Goal: Information Seeking & Learning: Check status

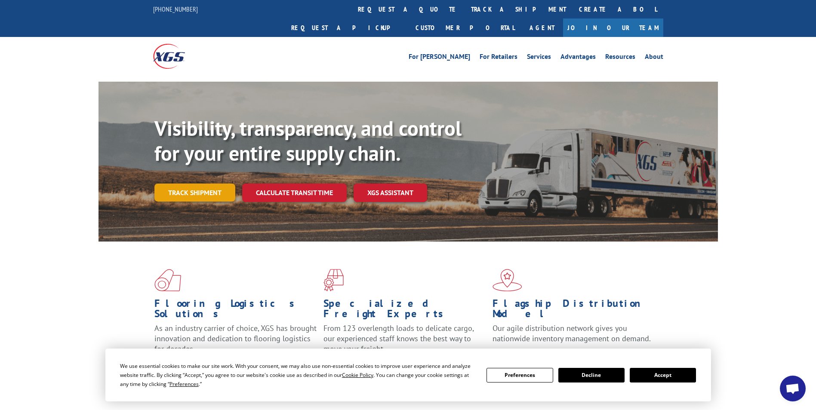
click at [193, 184] on link "Track shipment" at bounding box center [194, 193] width 81 height 18
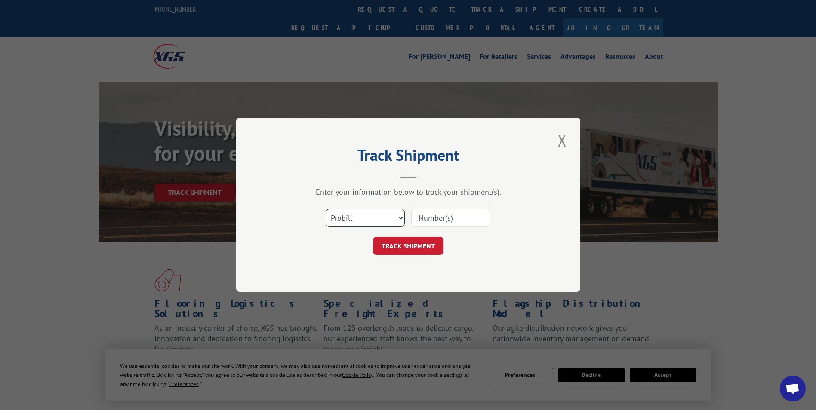
drag, startPoint x: 343, startPoint y: 213, endPoint x: 344, endPoint y: 218, distance: 5.3
click at [343, 213] on select "Select category... Probill BOL PO" at bounding box center [365, 219] width 79 height 18
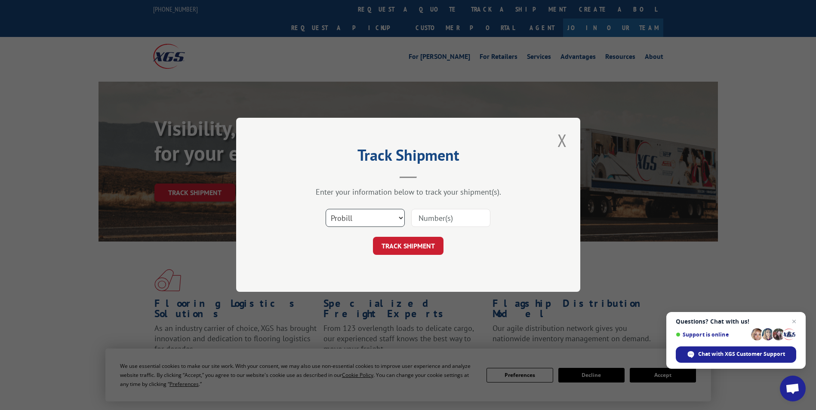
select select "po"
click at [326, 210] on select "Select category... Probill BOL PO" at bounding box center [365, 219] width 79 height 18
paste input "24532990"
type input "24532990"
click at [413, 246] on button "TRACK SHIPMENT" at bounding box center [408, 246] width 71 height 18
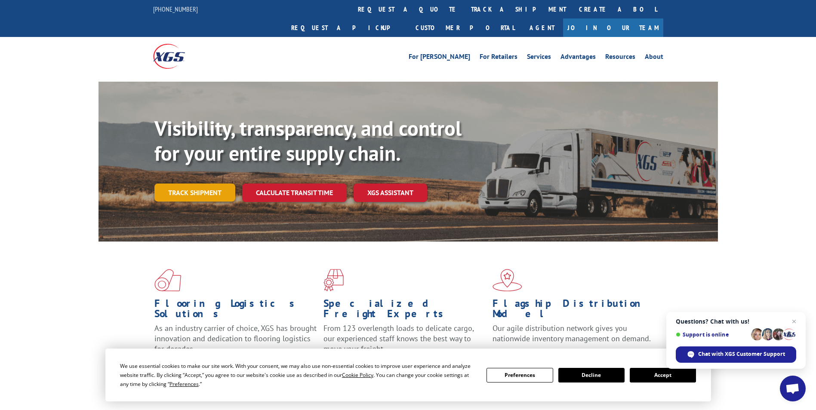
click at [207, 184] on link "Track shipment" at bounding box center [194, 193] width 81 height 18
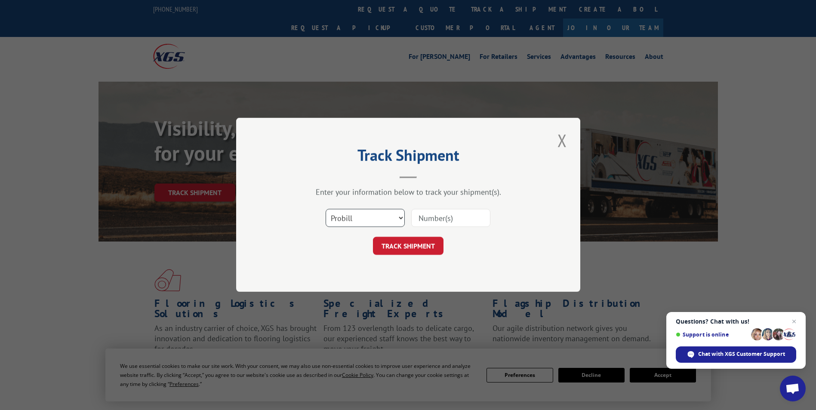
click at [372, 214] on select "Select category... Probill BOL PO" at bounding box center [365, 219] width 79 height 18
select select "po"
click at [326, 210] on select "Select category... Probill BOL PO" at bounding box center [365, 219] width 79 height 18
paste input "24532990"
type input "24532990"
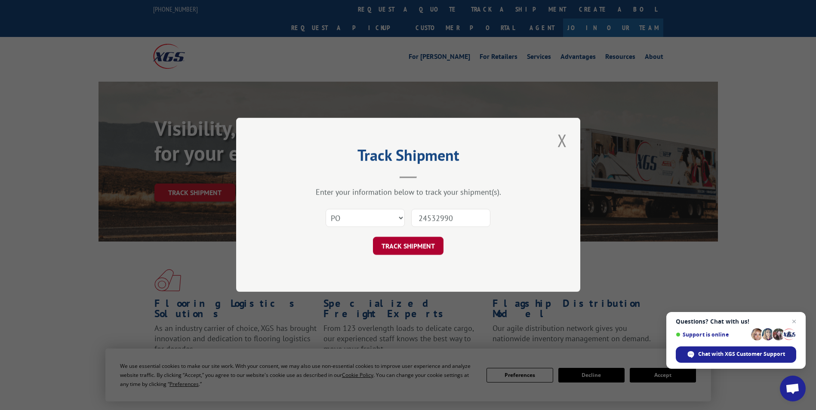
click at [415, 249] on button "TRACK SHIPMENT" at bounding box center [408, 246] width 71 height 18
